Goal: Task Accomplishment & Management: Manage account settings

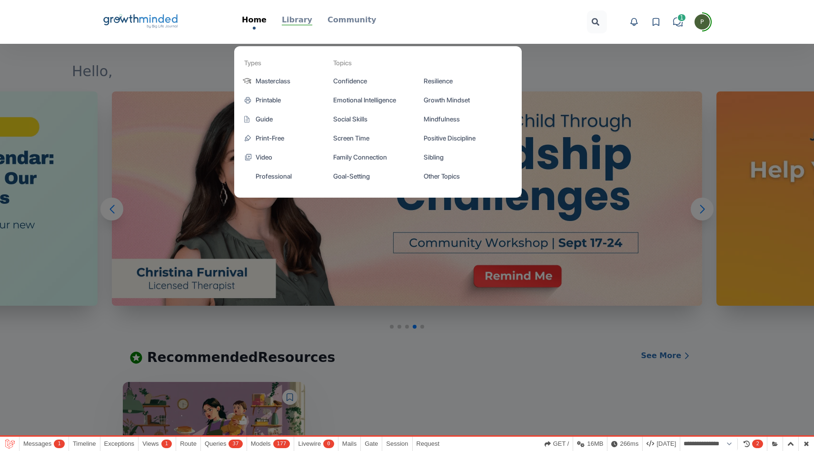
click at [299, 21] on p "Library" at bounding box center [297, 19] width 30 height 11
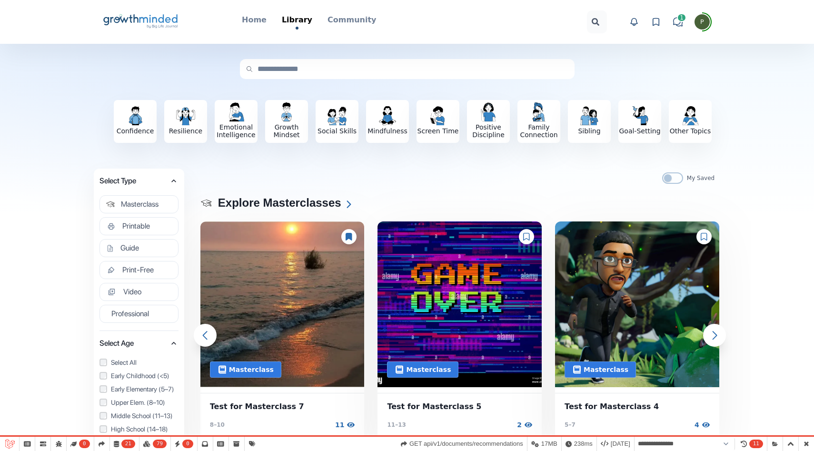
click at [529, 237] on icon at bounding box center [526, 237] width 7 height 8
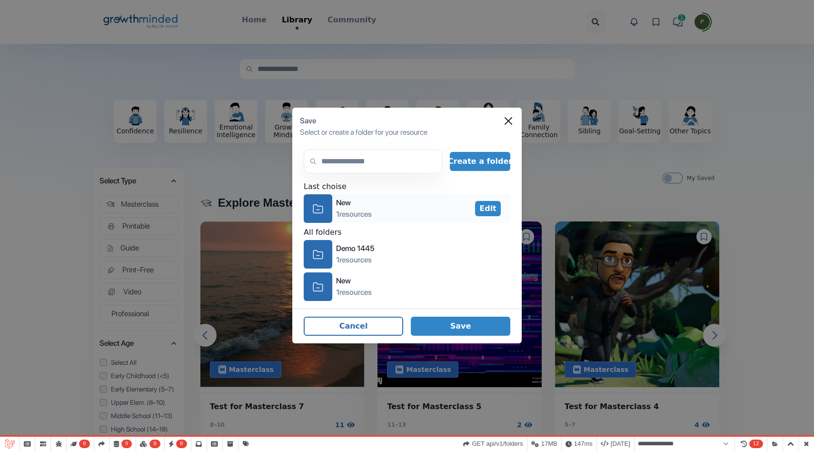
click at [316, 213] on icon "icon-folder" at bounding box center [318, 208] width 10 height 15
click at [317, 250] on icon "icon-folder" at bounding box center [318, 254] width 10 height 15
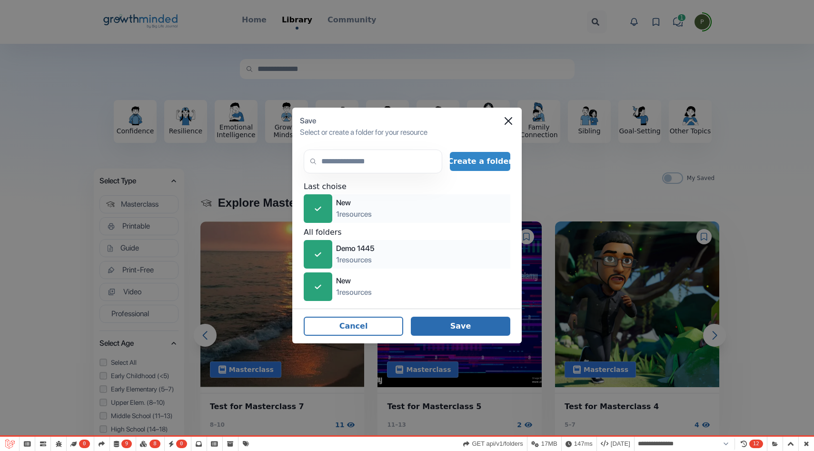
click at [472, 321] on button "Save" at bounding box center [460, 325] width 99 height 19
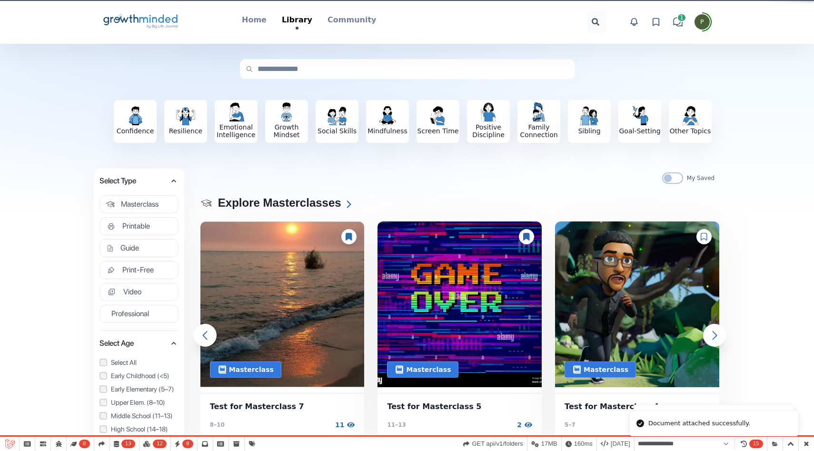
click at [655, 20] on icon at bounding box center [656, 22] width 10 height 10
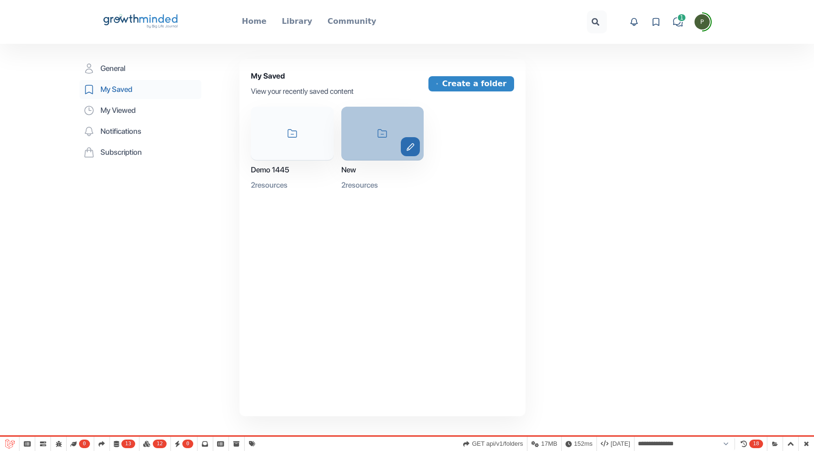
click at [413, 151] on button "edit" at bounding box center [410, 146] width 19 height 19
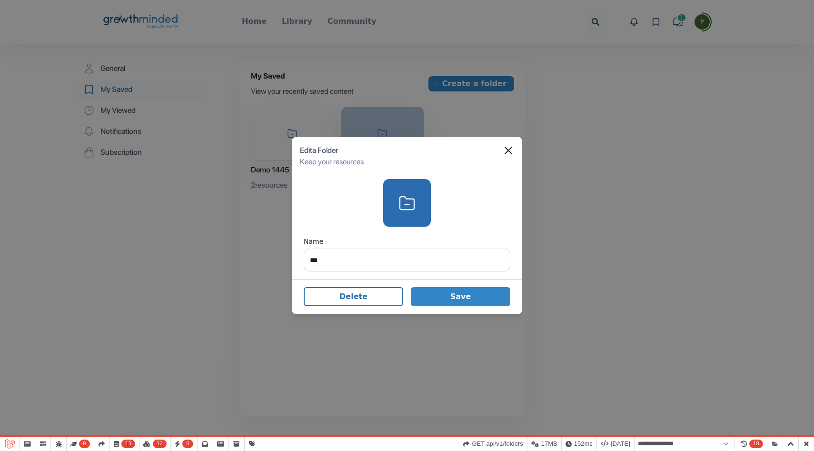
click at [343, 284] on footer "Delete Save" at bounding box center [406, 296] width 229 height 35
click at [343, 293] on button "Delete" at bounding box center [353, 296] width 99 height 19
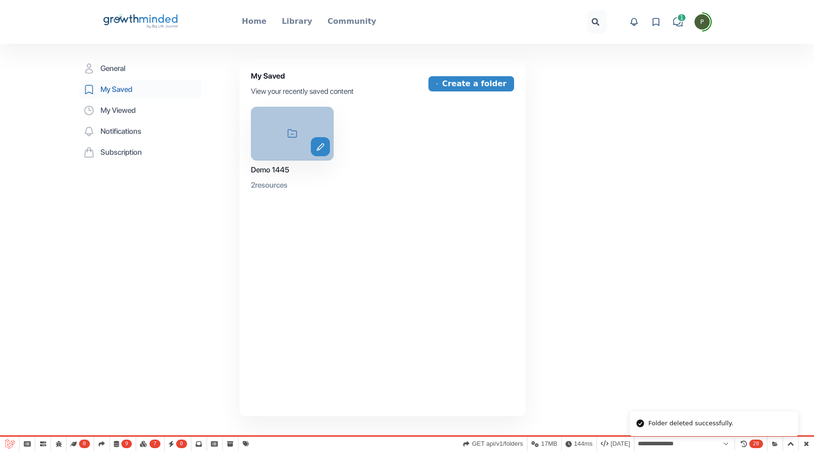
click at [289, 146] on div "icon-folder edit" at bounding box center [292, 134] width 83 height 54
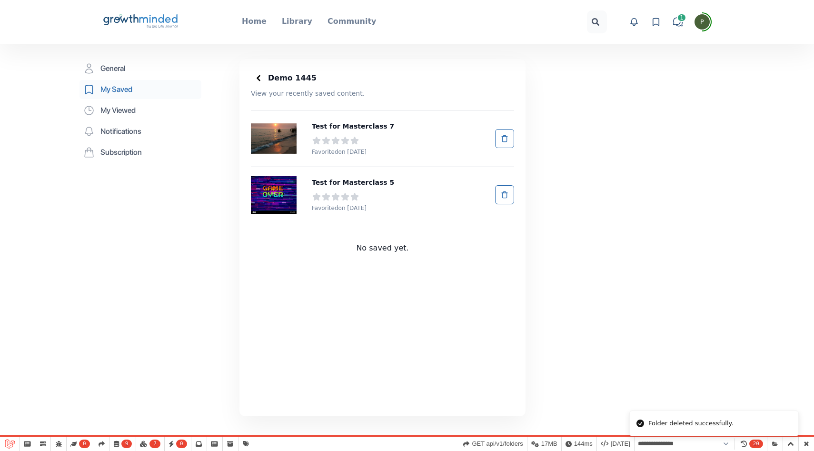
click at [260, 81] on icon at bounding box center [259, 78] width 10 height 10
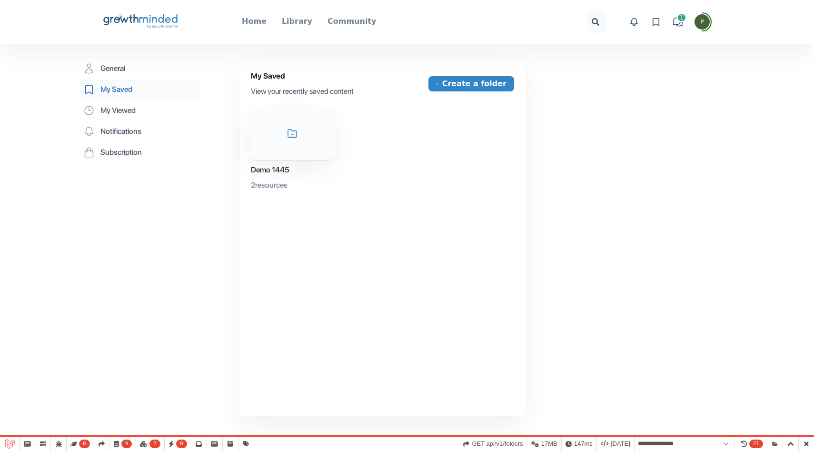
click at [137, 8] on div "Big Life Journal GrowthMinded Logo .cls-1{fill:#1b4c76}.cls-2{fill:#294e79}.cls…" at bounding box center [406, 22] width 609 height 44
click at [137, 13] on icon "Big Life Journal GrowthMinded Logo .cls-1{fill:#1b4c76}.cls-2{fill:#294e79}.cls…" at bounding box center [140, 21] width 77 height 23
select select "**********"
